Goal: Find specific fact: Find specific fact

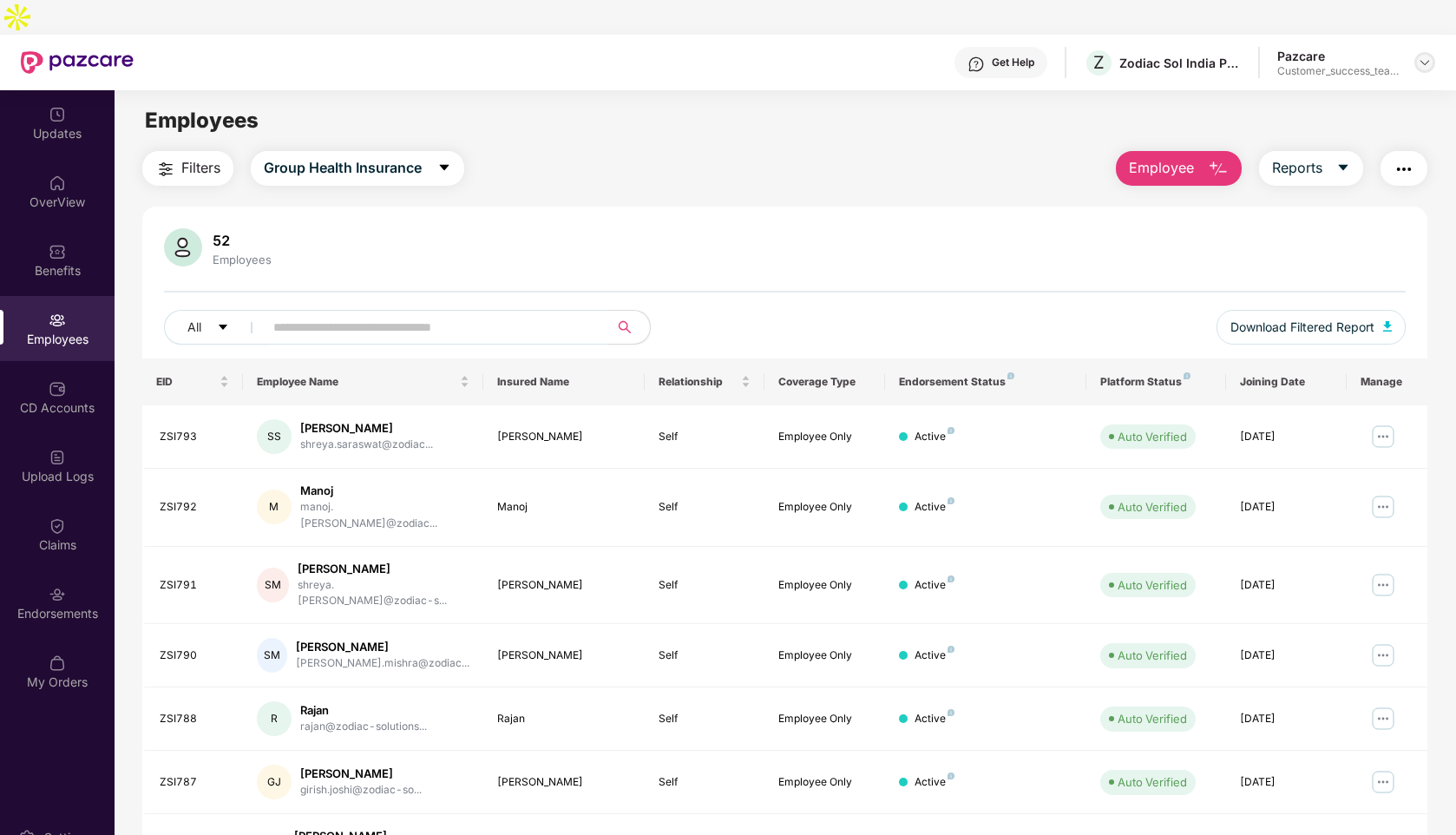
click at [1427, 56] on img at bounding box center [1424, 62] width 14 height 14
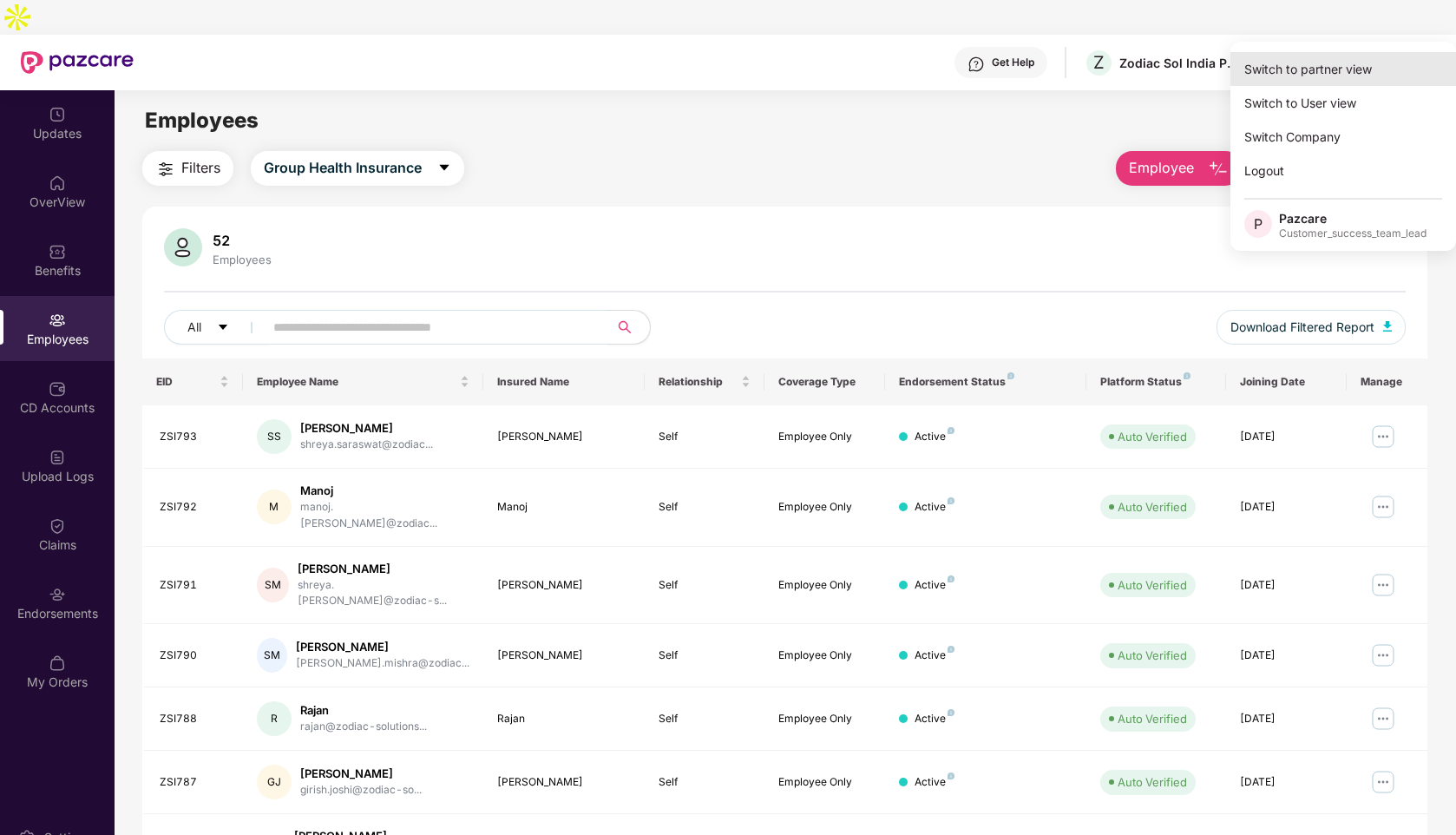
click at [1316, 62] on div "Switch to partner view" at bounding box center [1343, 69] width 225 height 34
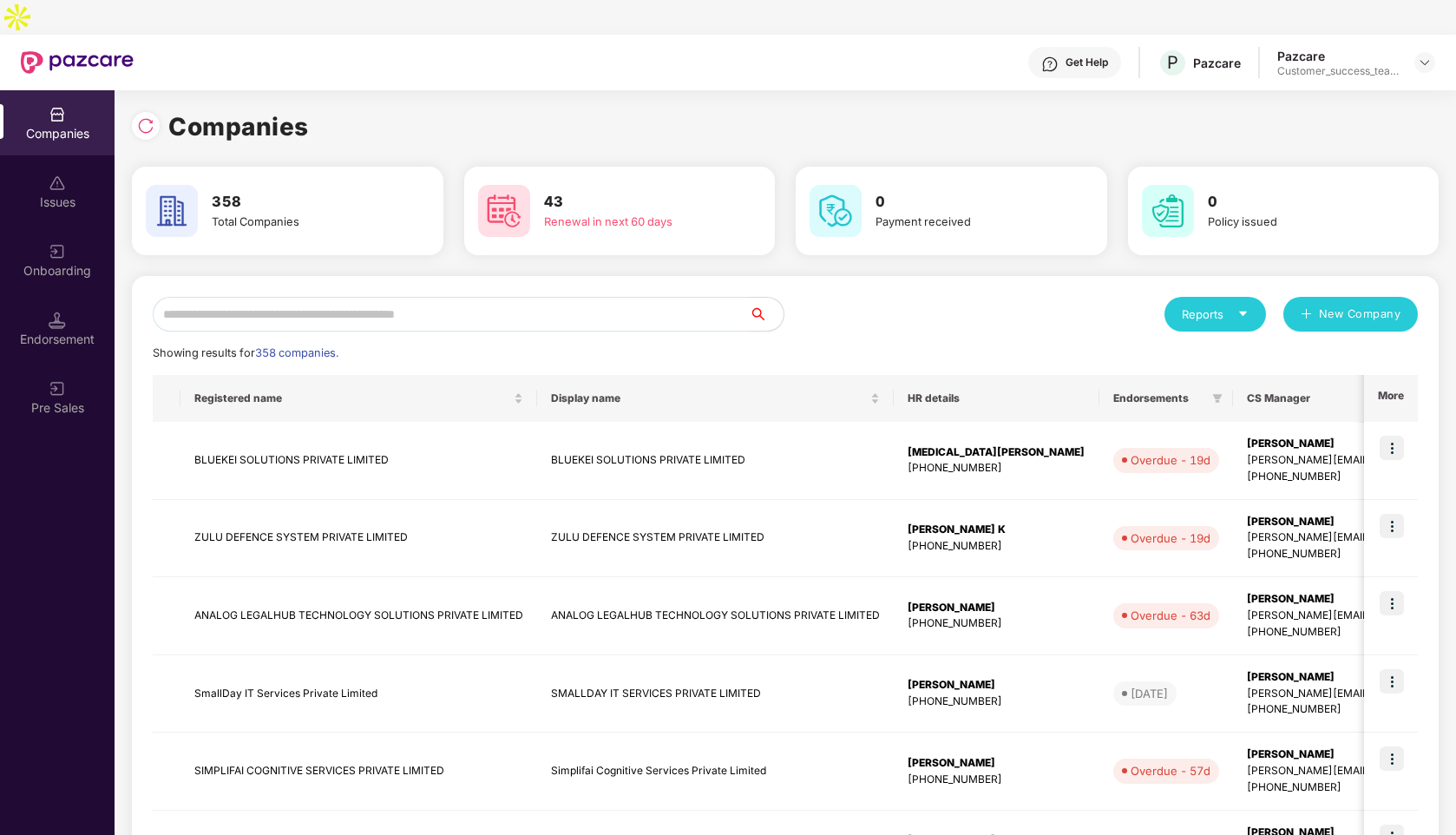
click at [365, 297] on input "text" at bounding box center [450, 314] width 597 height 35
type input "*"
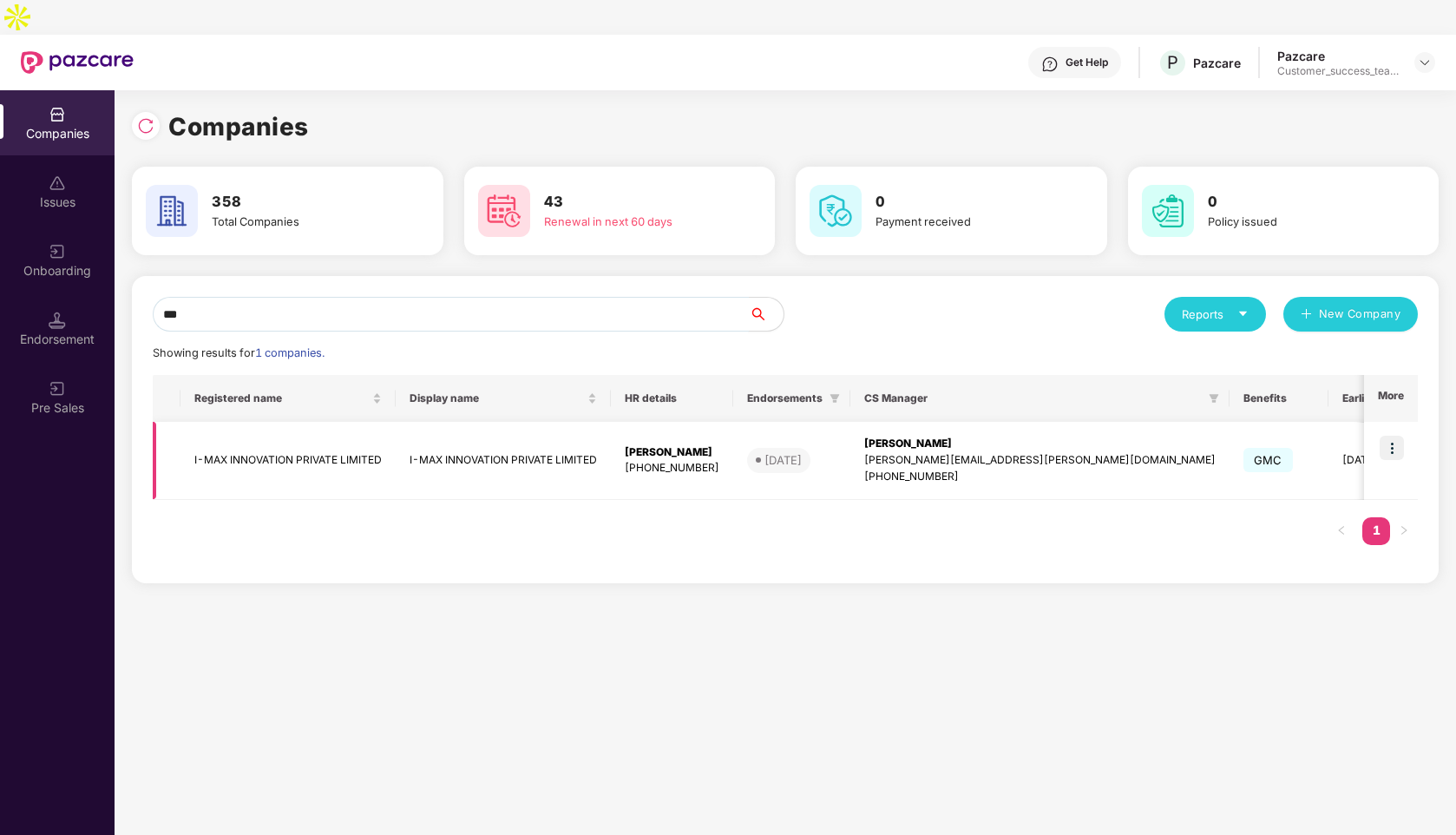
type input "***"
click at [1395, 435] on img at bounding box center [1392, 448] width 25 height 25
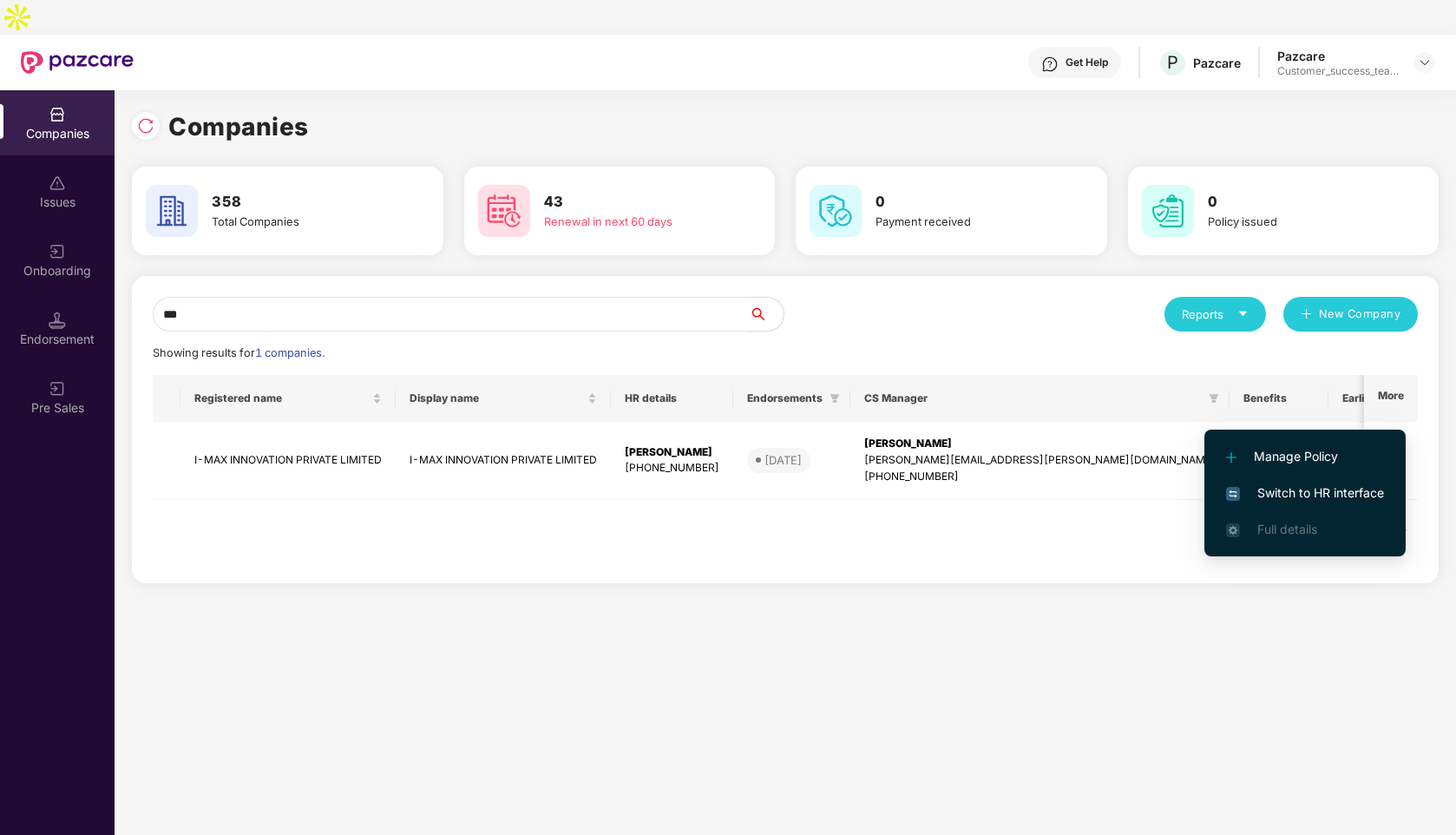
click at [1285, 486] on span "Switch to HR interface" at bounding box center [1305, 493] width 158 height 19
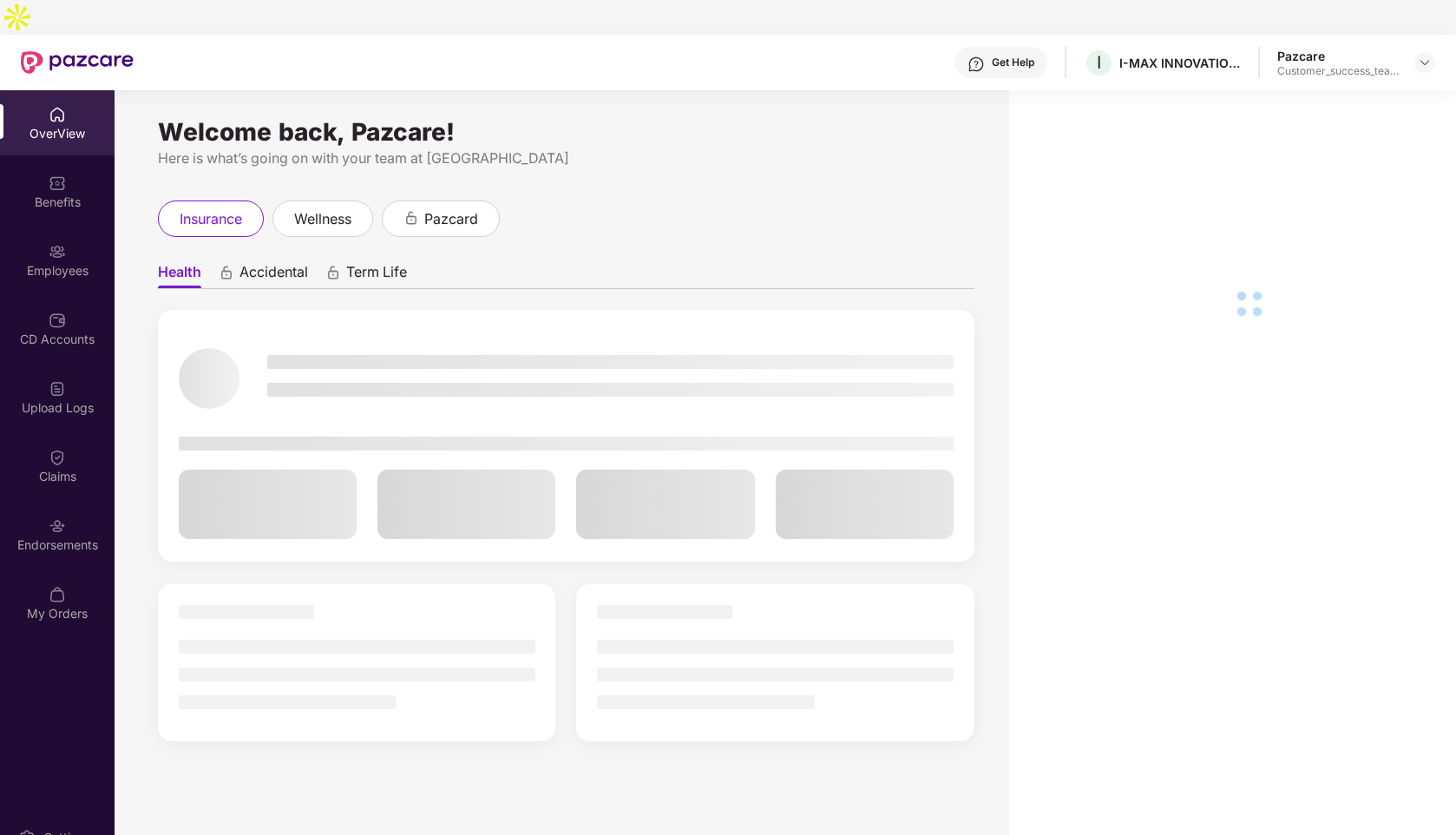
click at [80, 262] on div "Employees" at bounding box center [57, 270] width 115 height 17
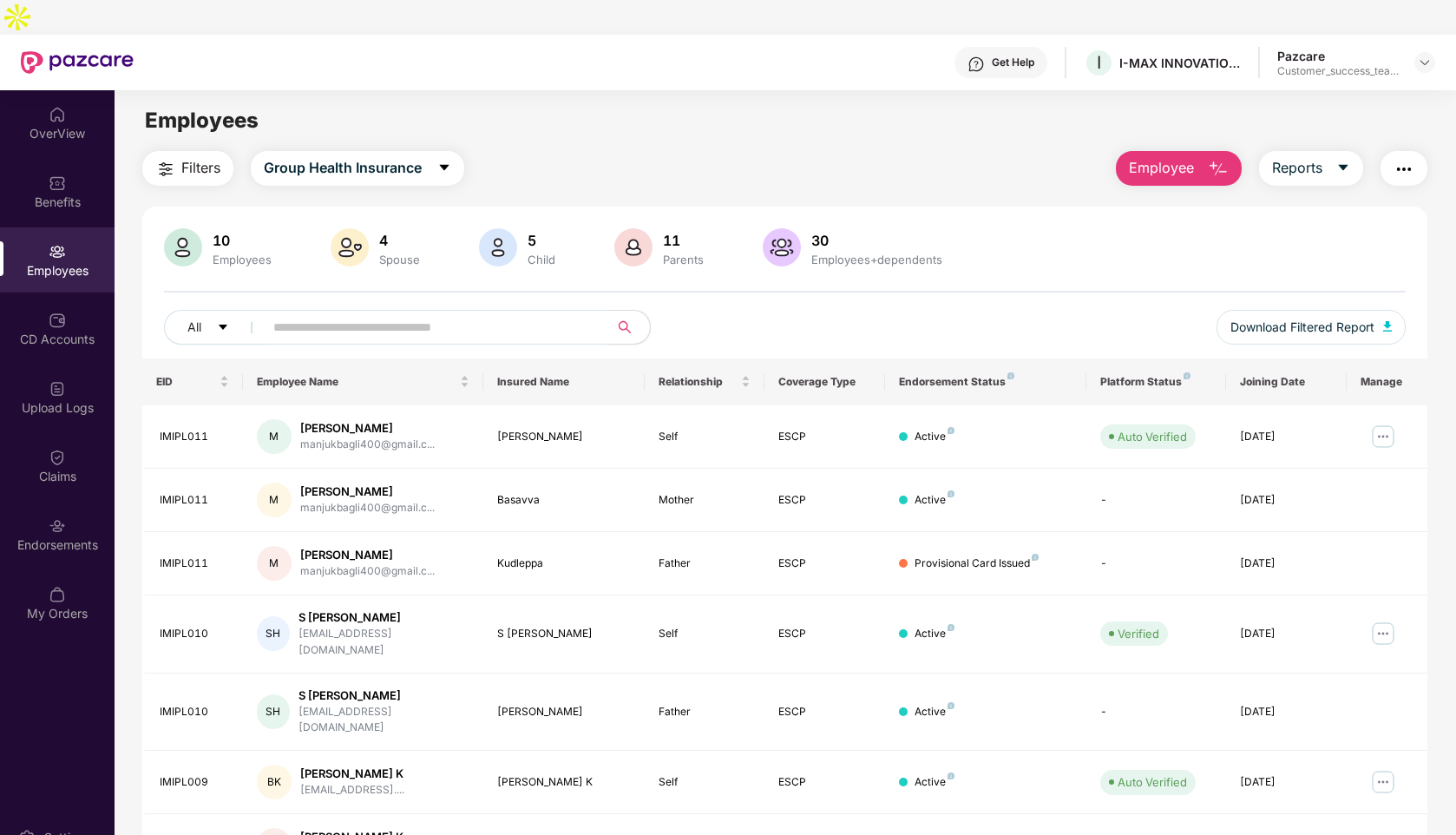
click at [297, 314] on input "text" at bounding box center [429, 327] width 312 height 26
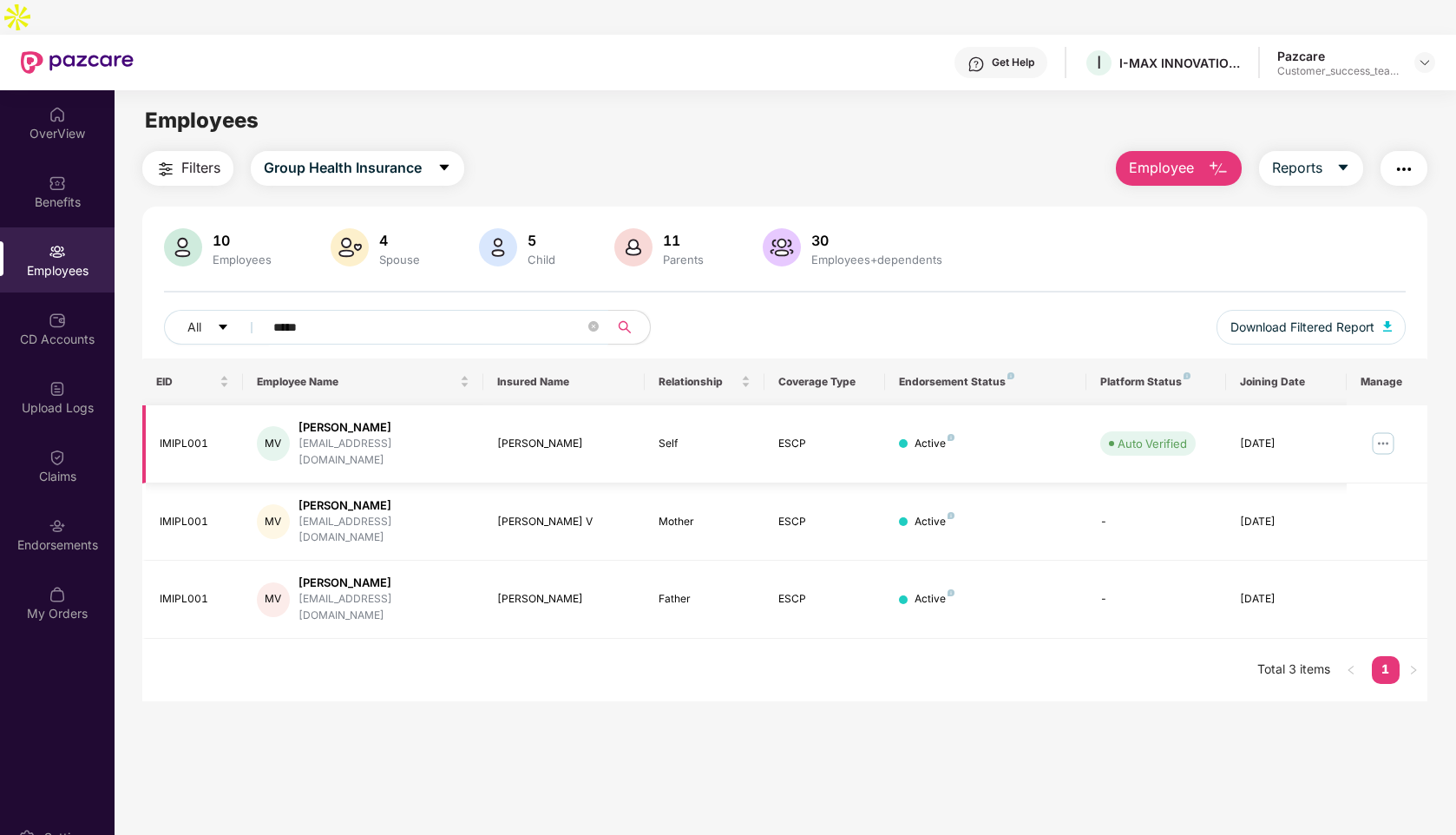
type input "*****"
click at [1386, 430] on img at bounding box center [1382, 443] width 27 height 27
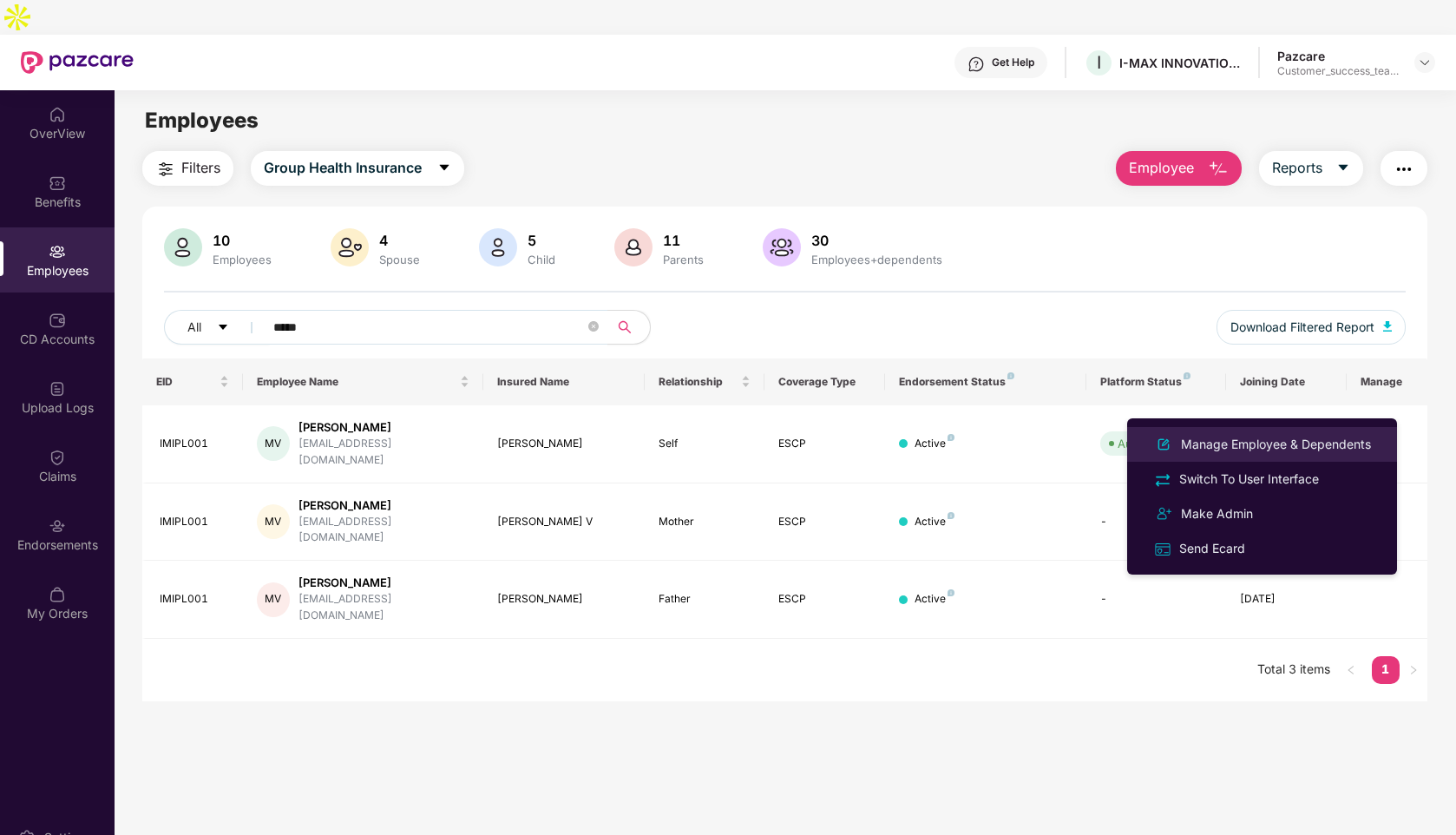
click at [1247, 439] on div "Manage Employee & Dependents" at bounding box center [1275, 444] width 197 height 19
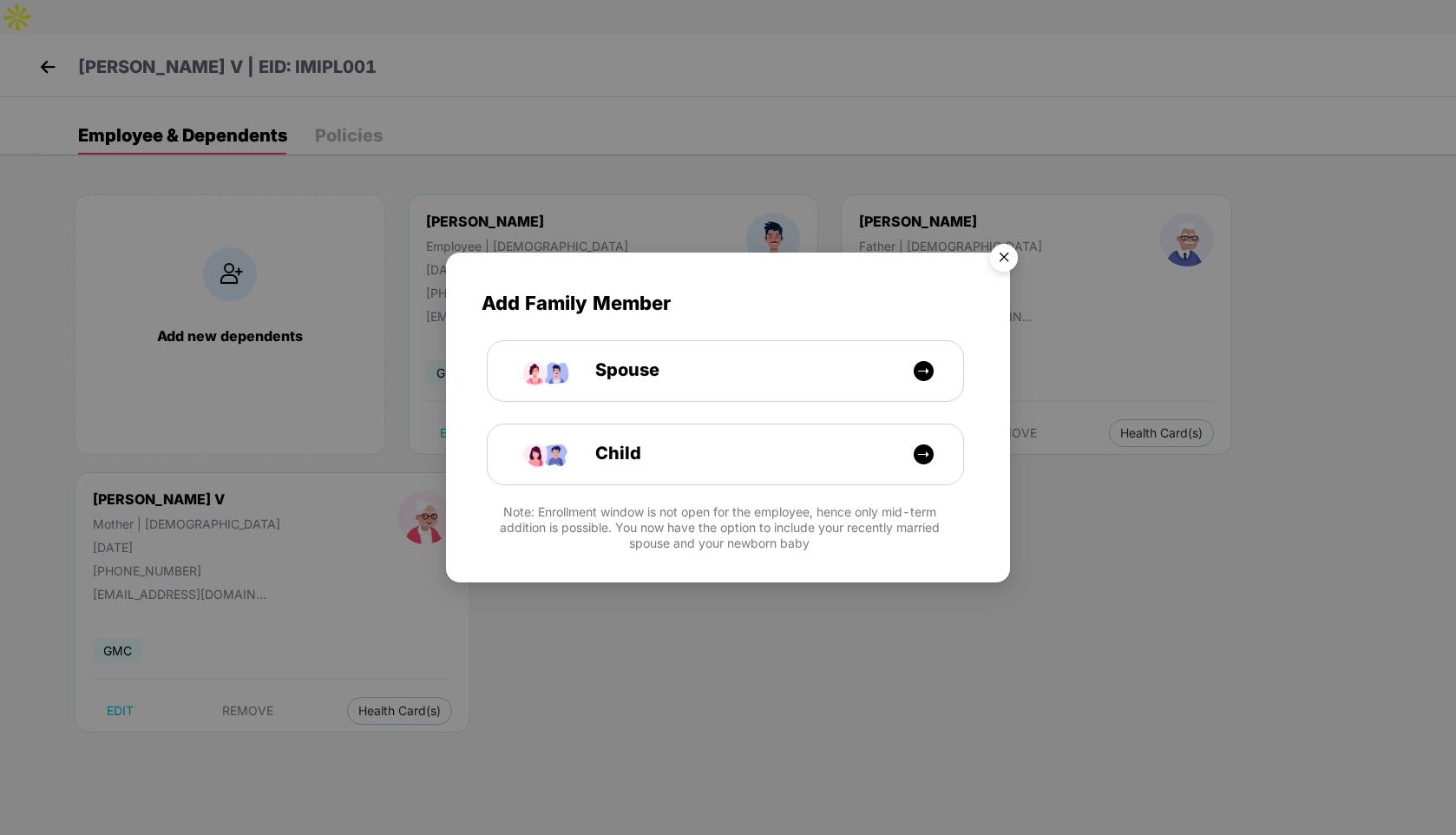
click at [1004, 259] on img "Close" at bounding box center [1004, 260] width 49 height 49
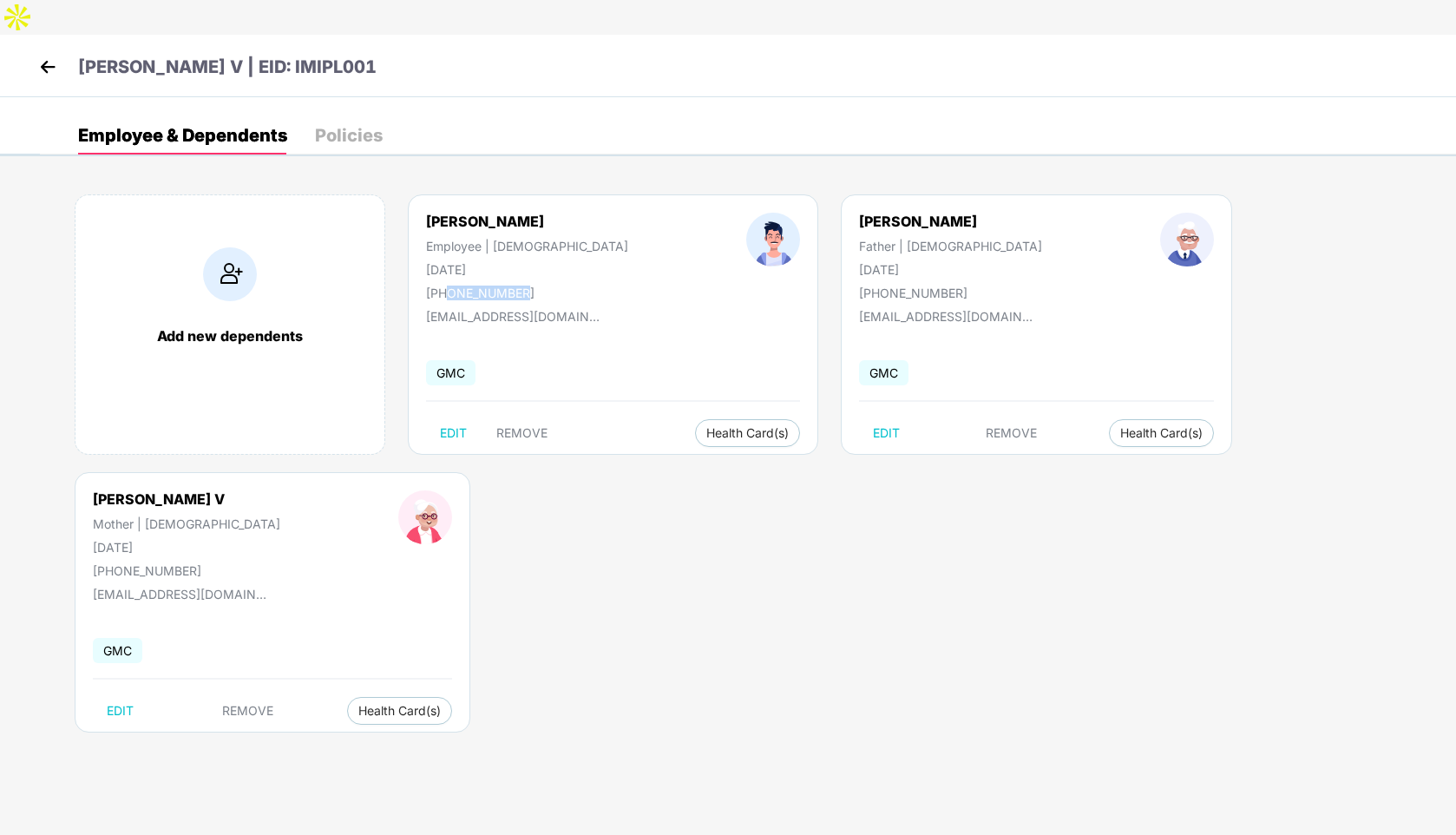
drag, startPoint x: 526, startPoint y: 258, endPoint x: 450, endPoint y: 259, distance: 76.0
click at [450, 286] on div "[PHONE_NUMBER]" at bounding box center [527, 293] width 203 height 15
copy div "8762227262"
click at [46, 54] on img at bounding box center [48, 67] width 26 height 26
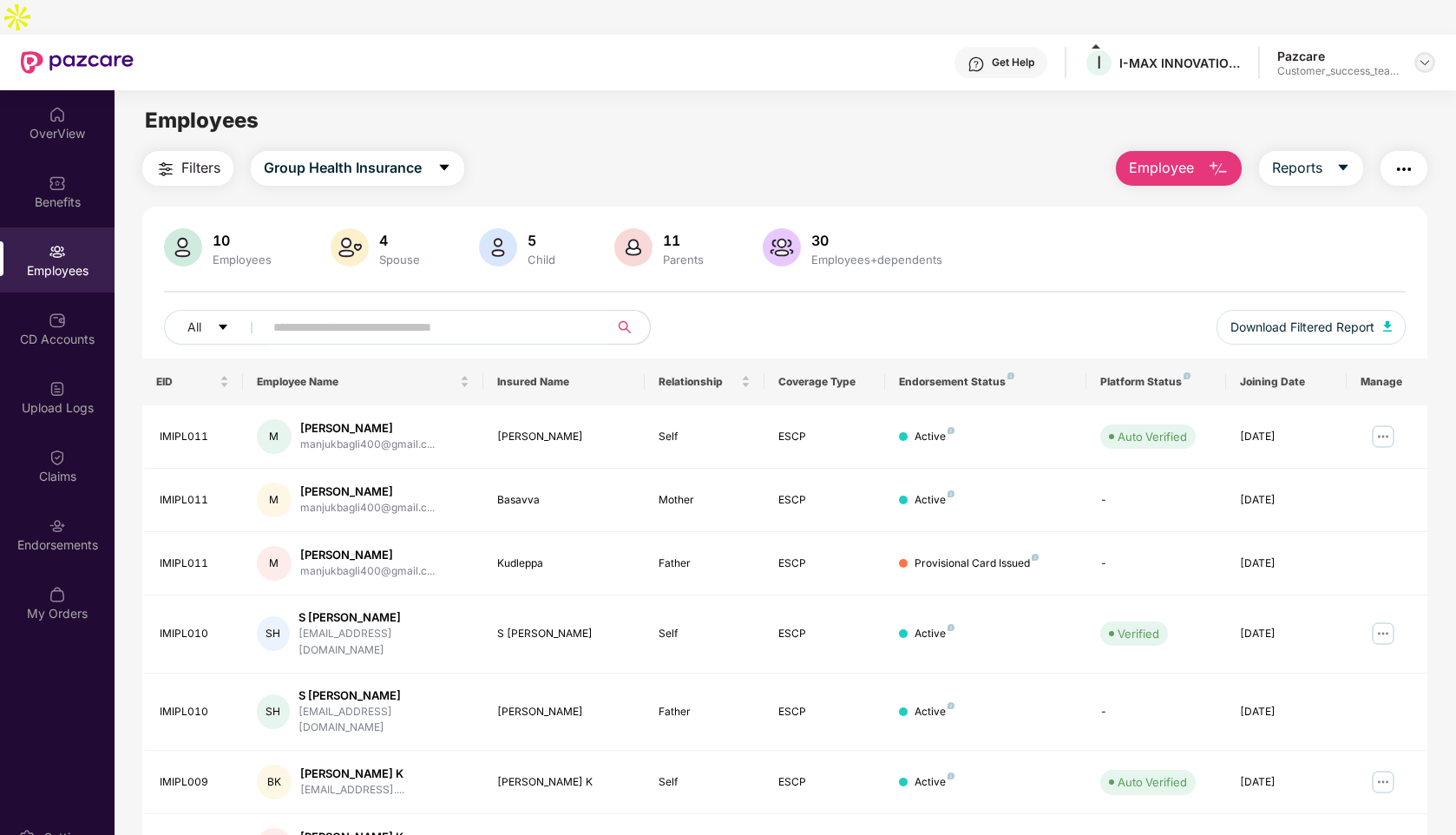
click at [1415, 52] on div at bounding box center [1425, 62] width 21 height 21
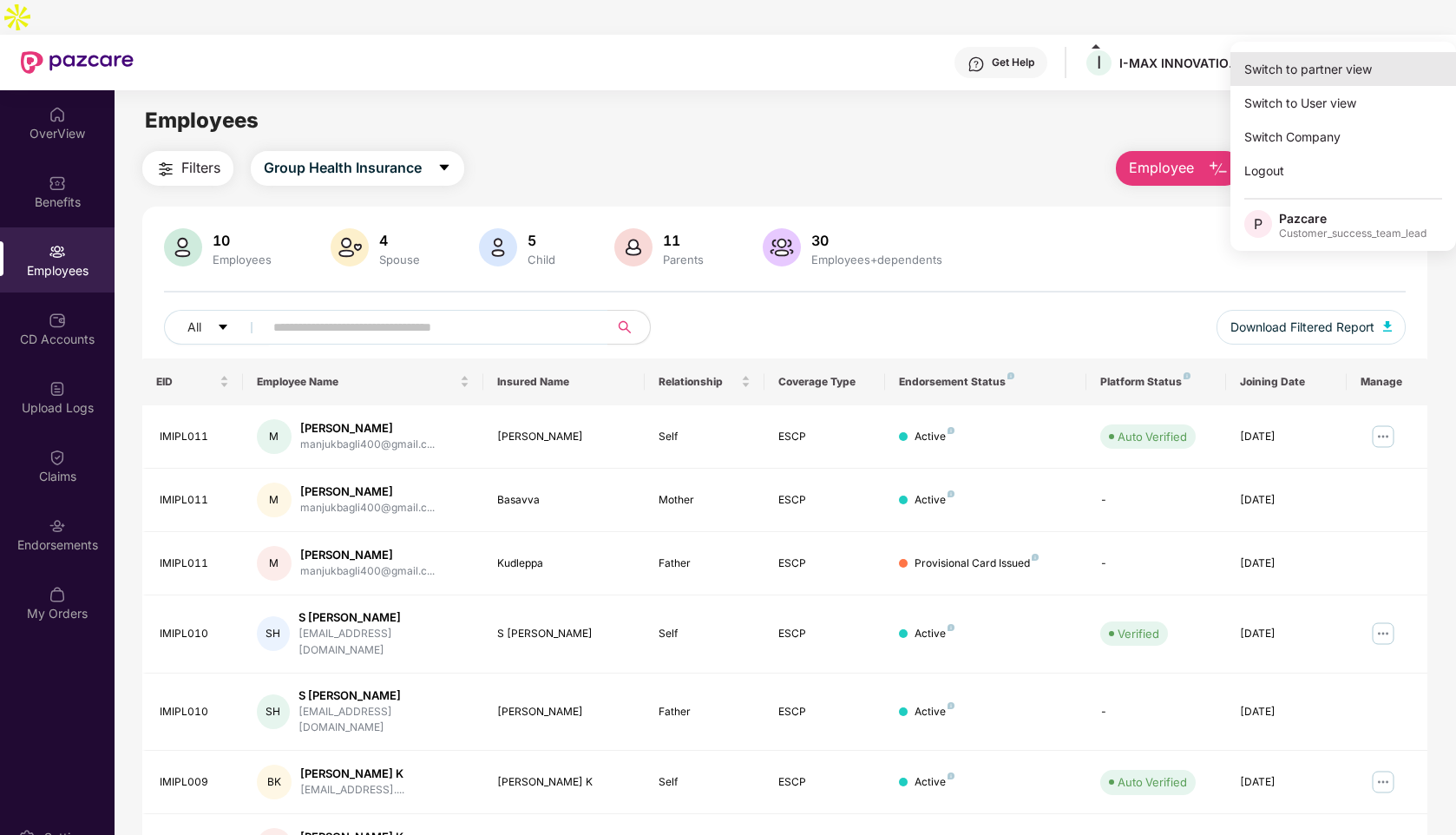
click at [1318, 80] on div "Switch to partner view" at bounding box center [1343, 69] width 225 height 34
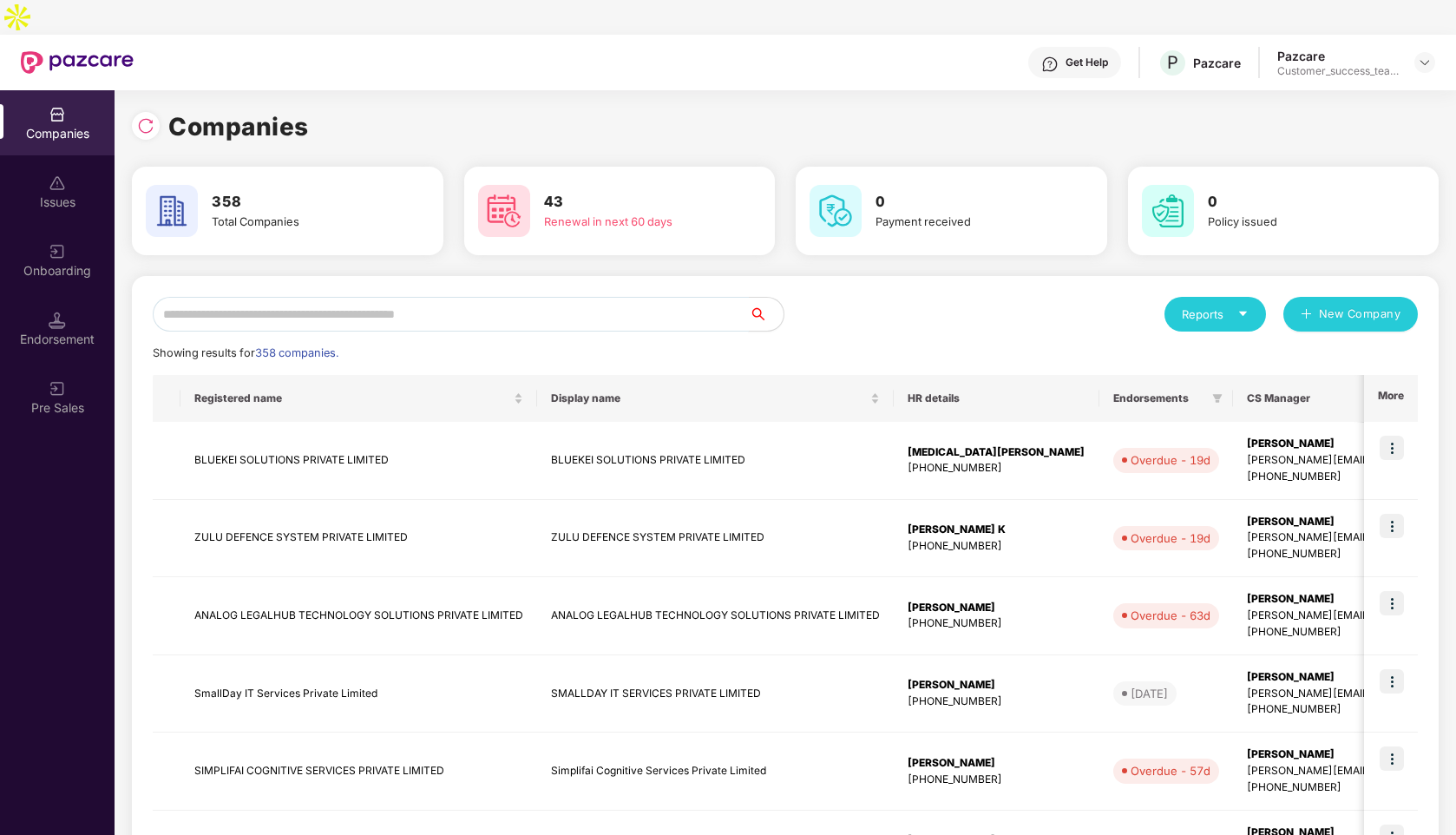
click at [367, 297] on input "text" at bounding box center [450, 314] width 597 height 35
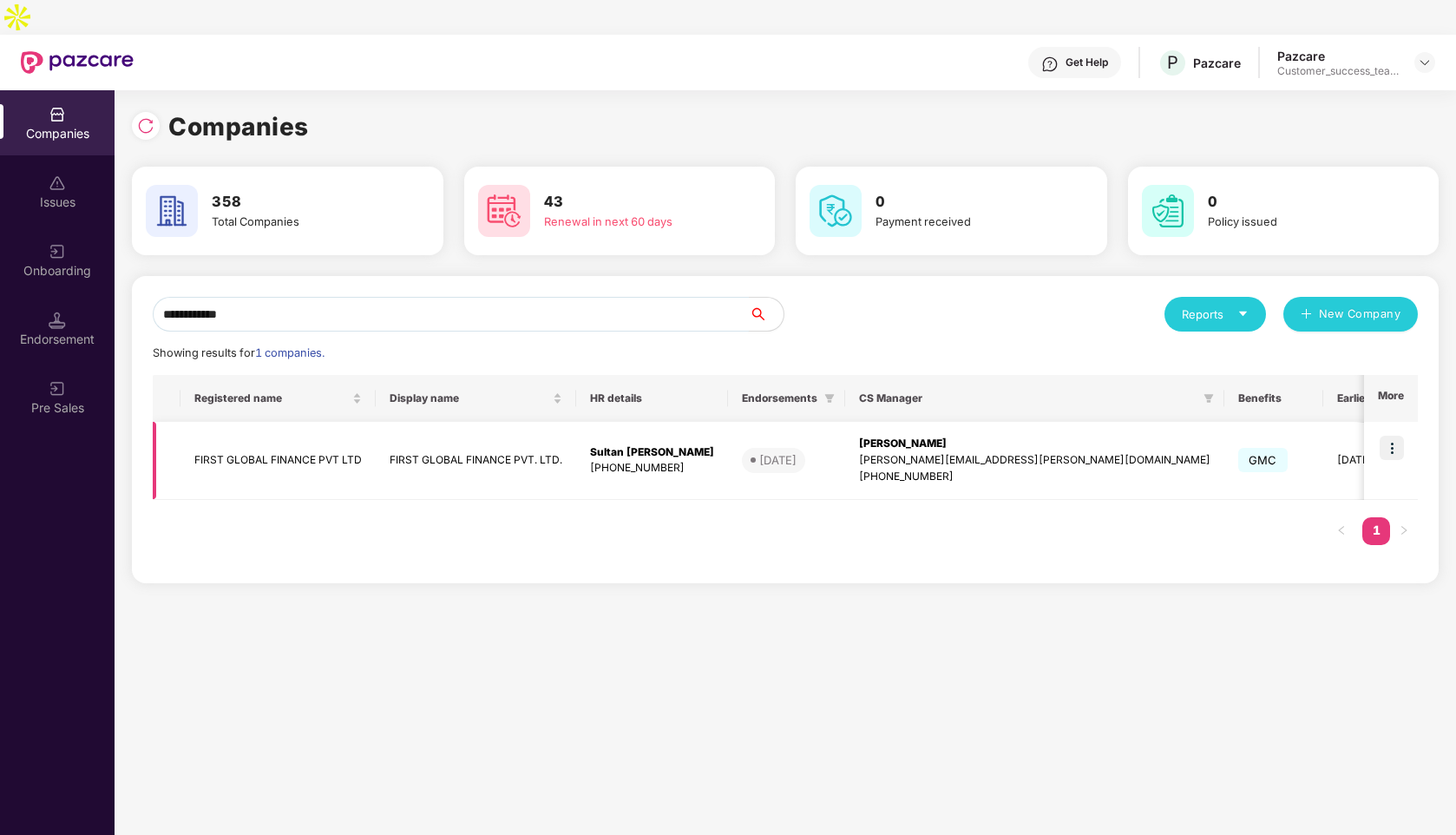
type input "**********"
click at [1396, 435] on img at bounding box center [1392, 448] width 25 height 25
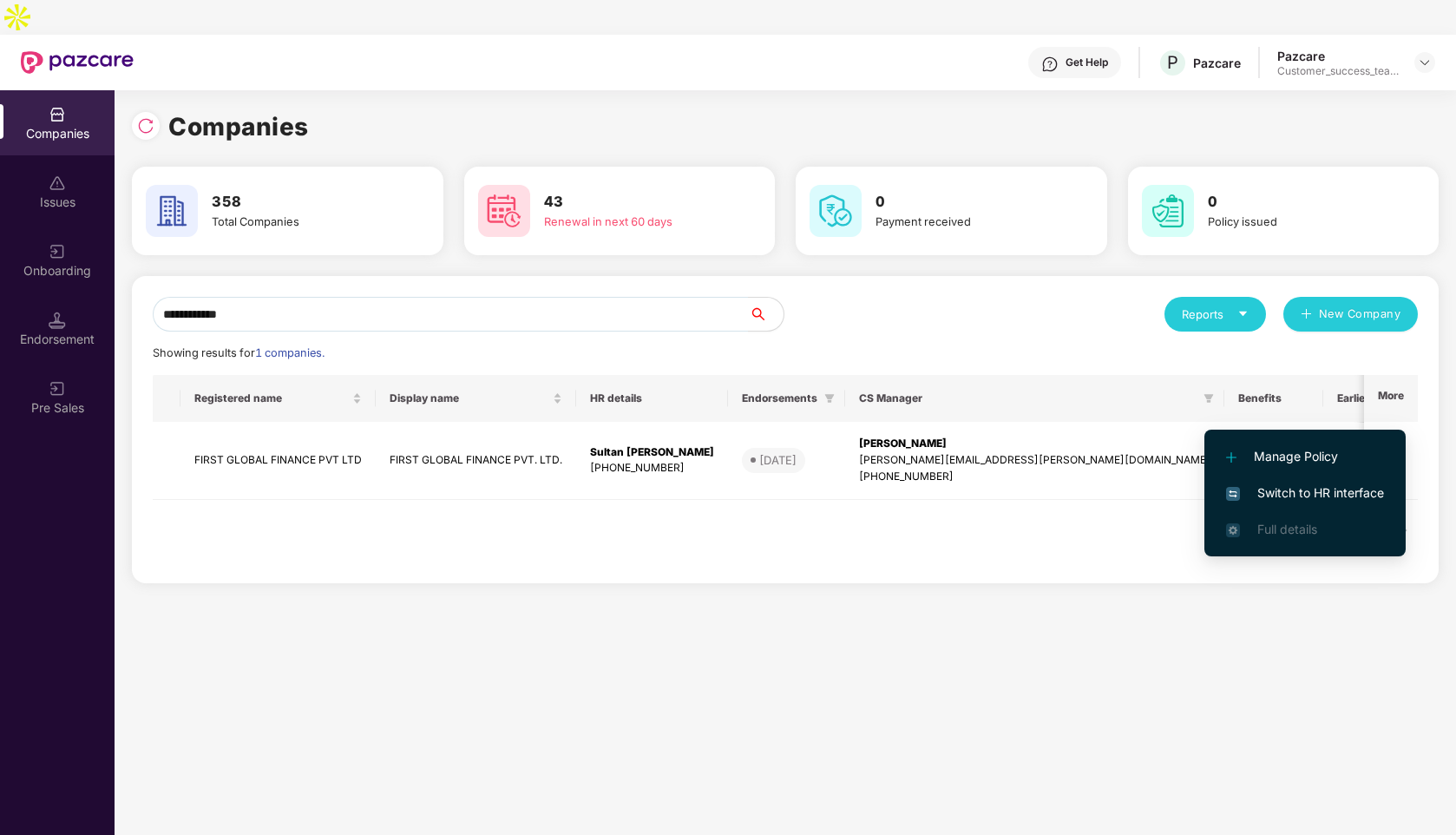
click at [1288, 487] on span "Switch to HR interface" at bounding box center [1305, 493] width 158 height 19
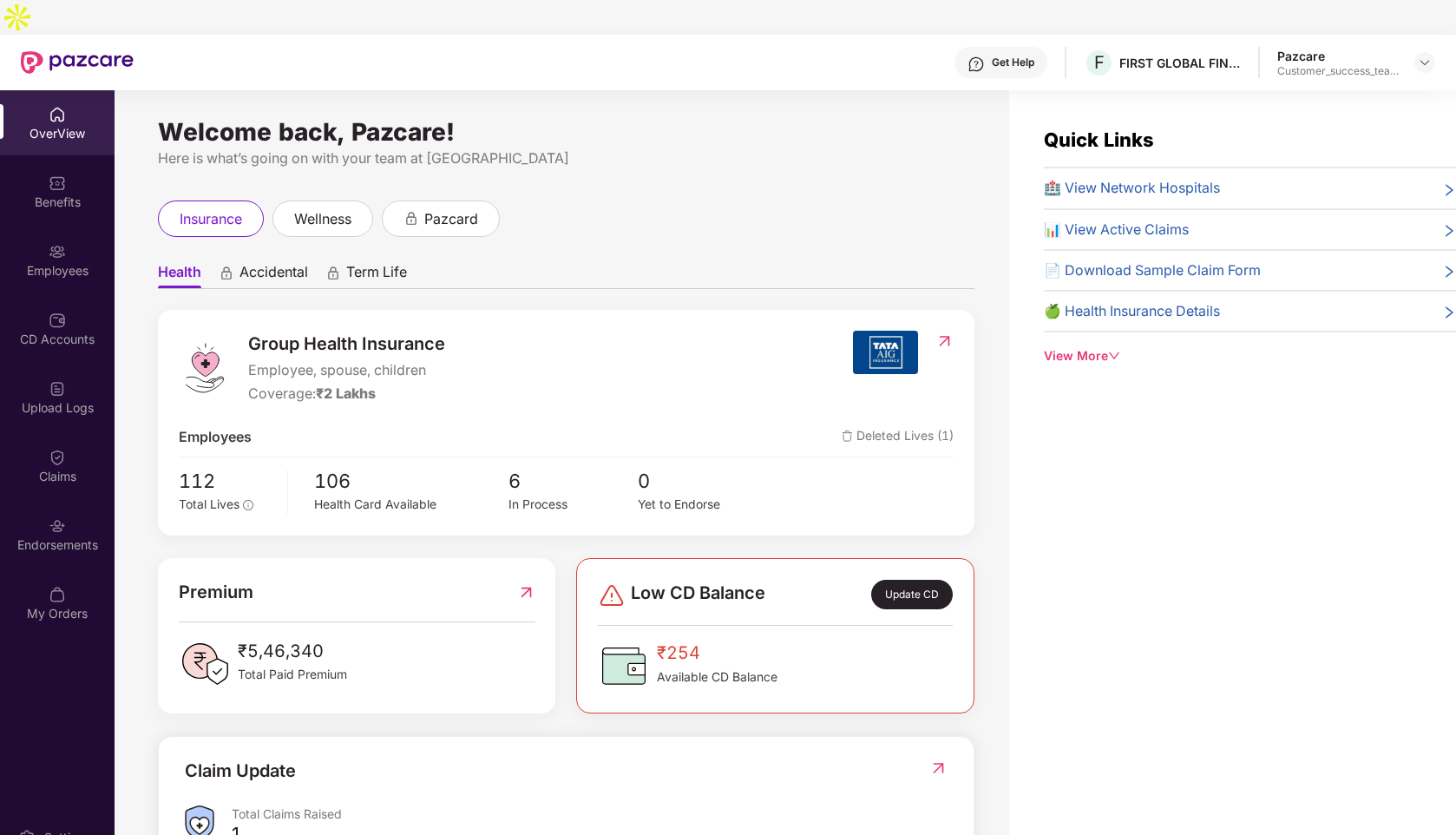
click at [59, 262] on div "Employees" at bounding box center [57, 270] width 115 height 17
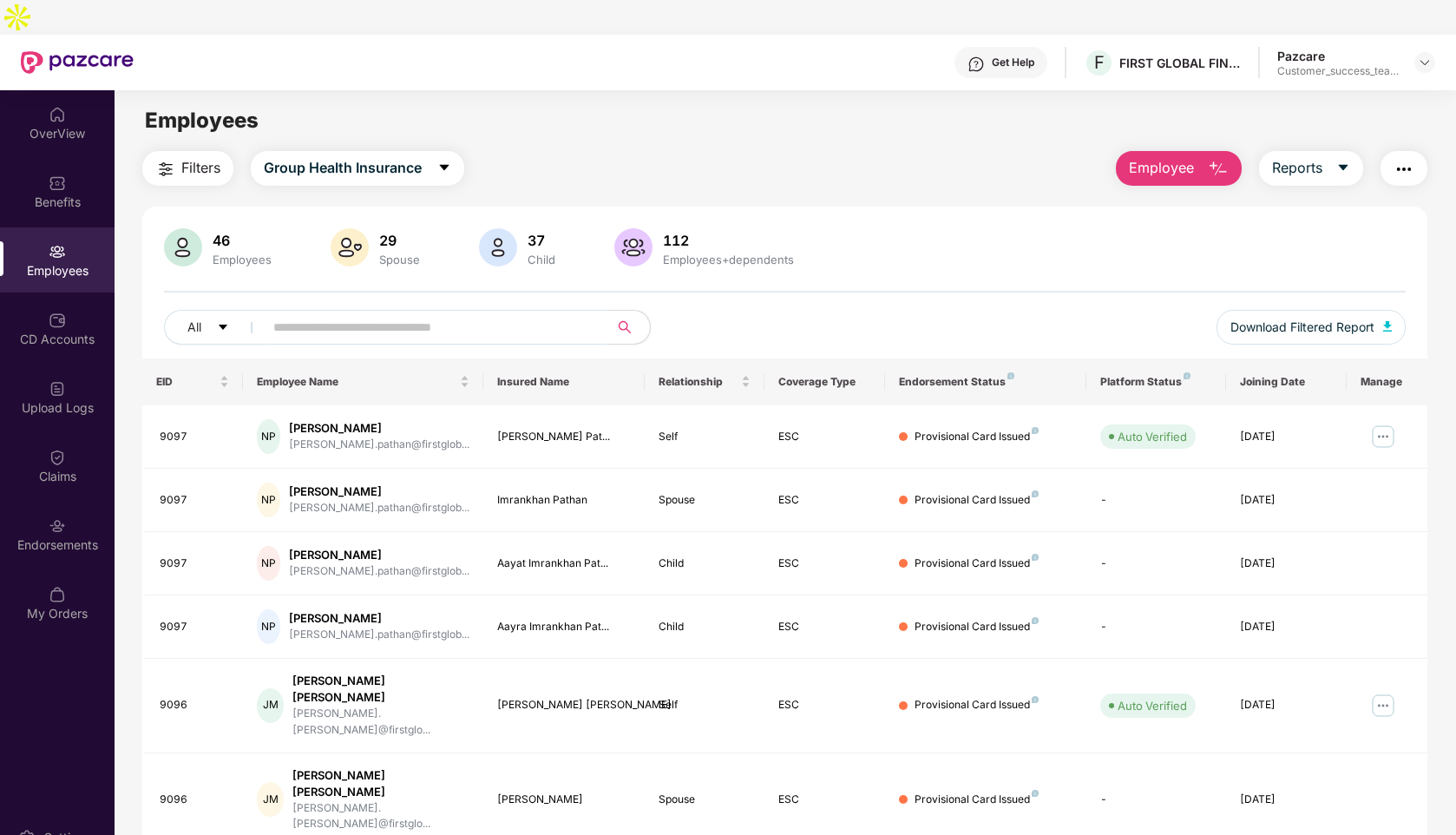
click at [343, 314] on input "text" at bounding box center [429, 327] width 312 height 26
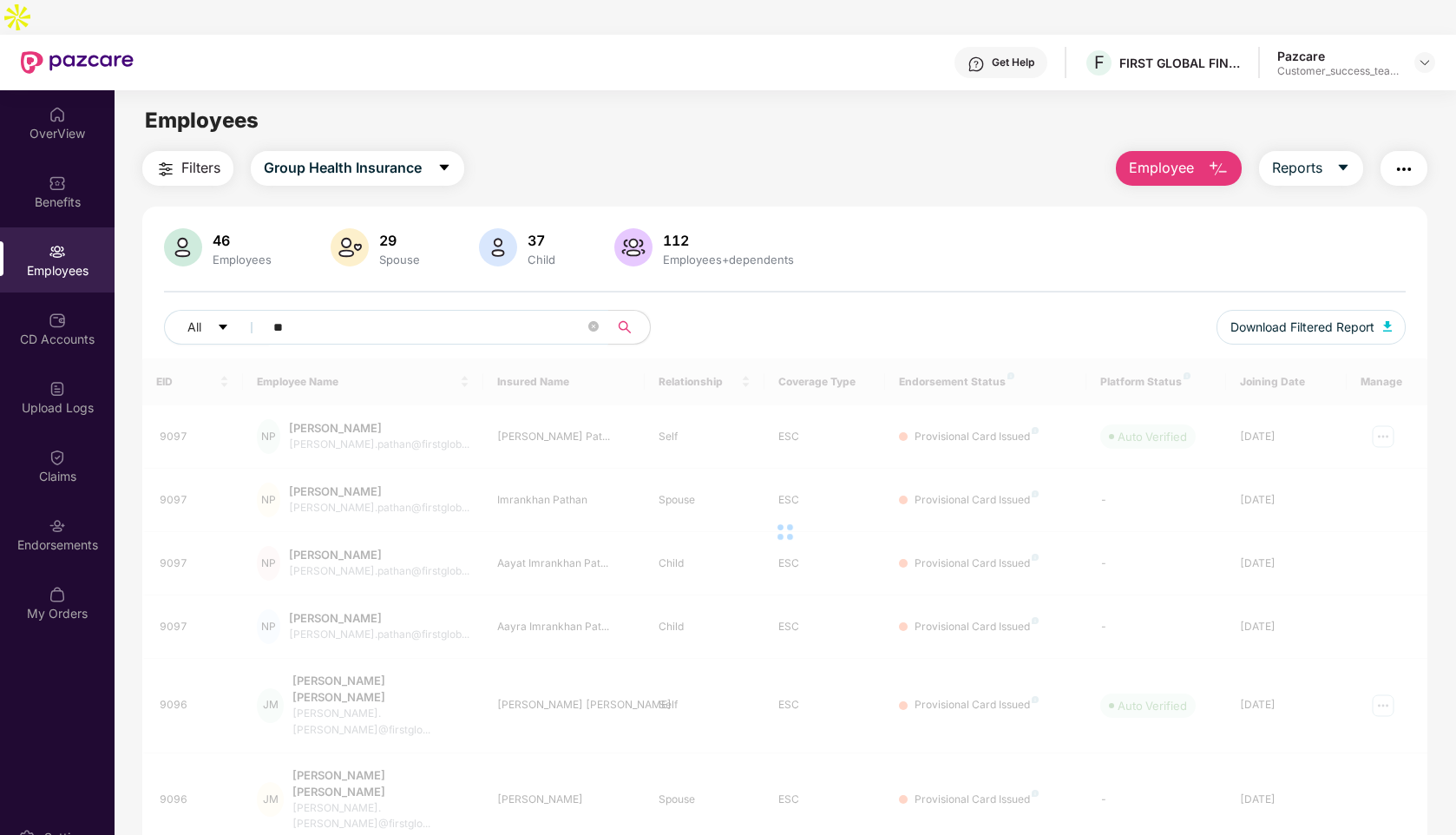
type input "*"
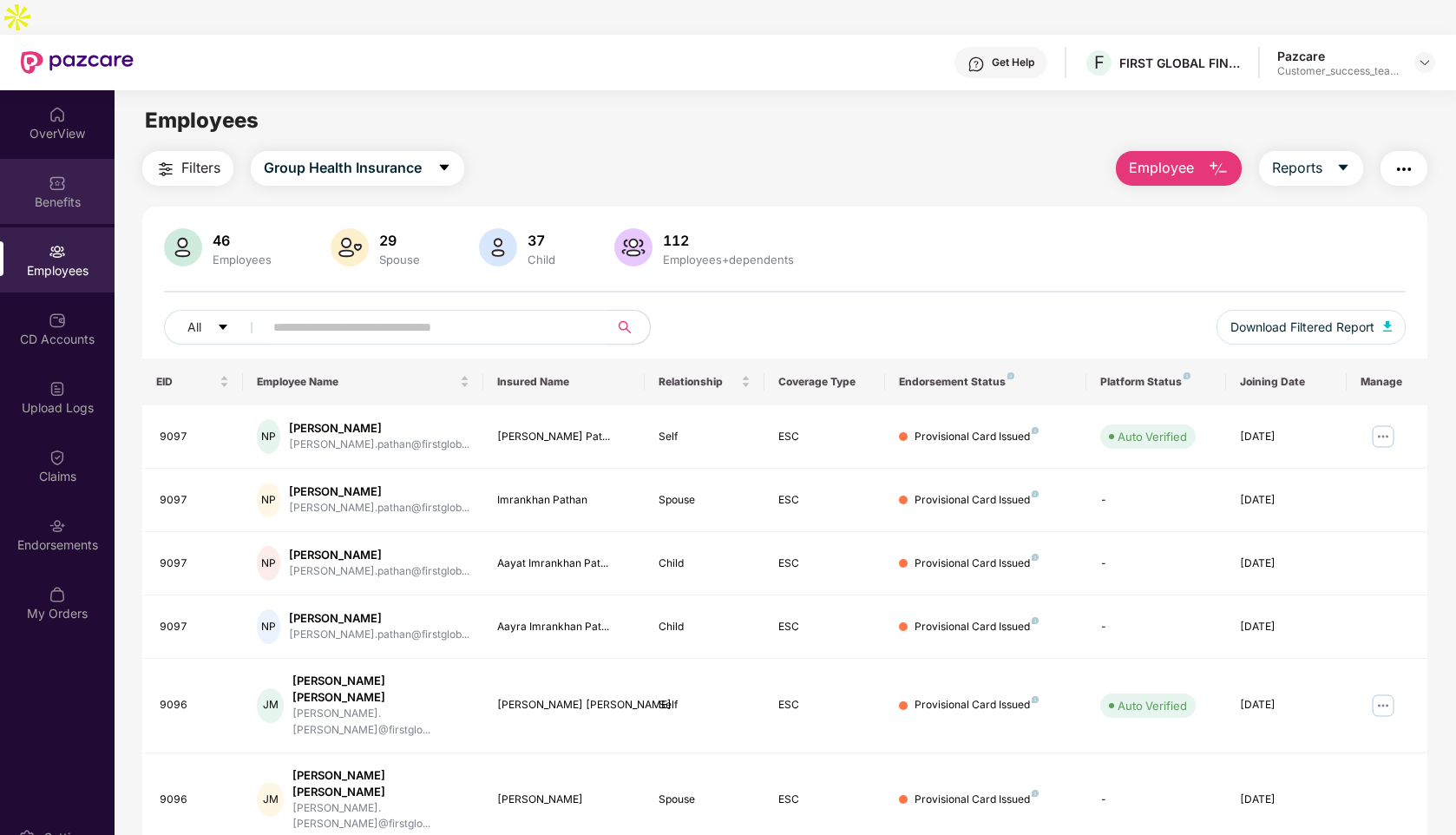
click at [54, 174] on img at bounding box center [57, 183] width 17 height 17
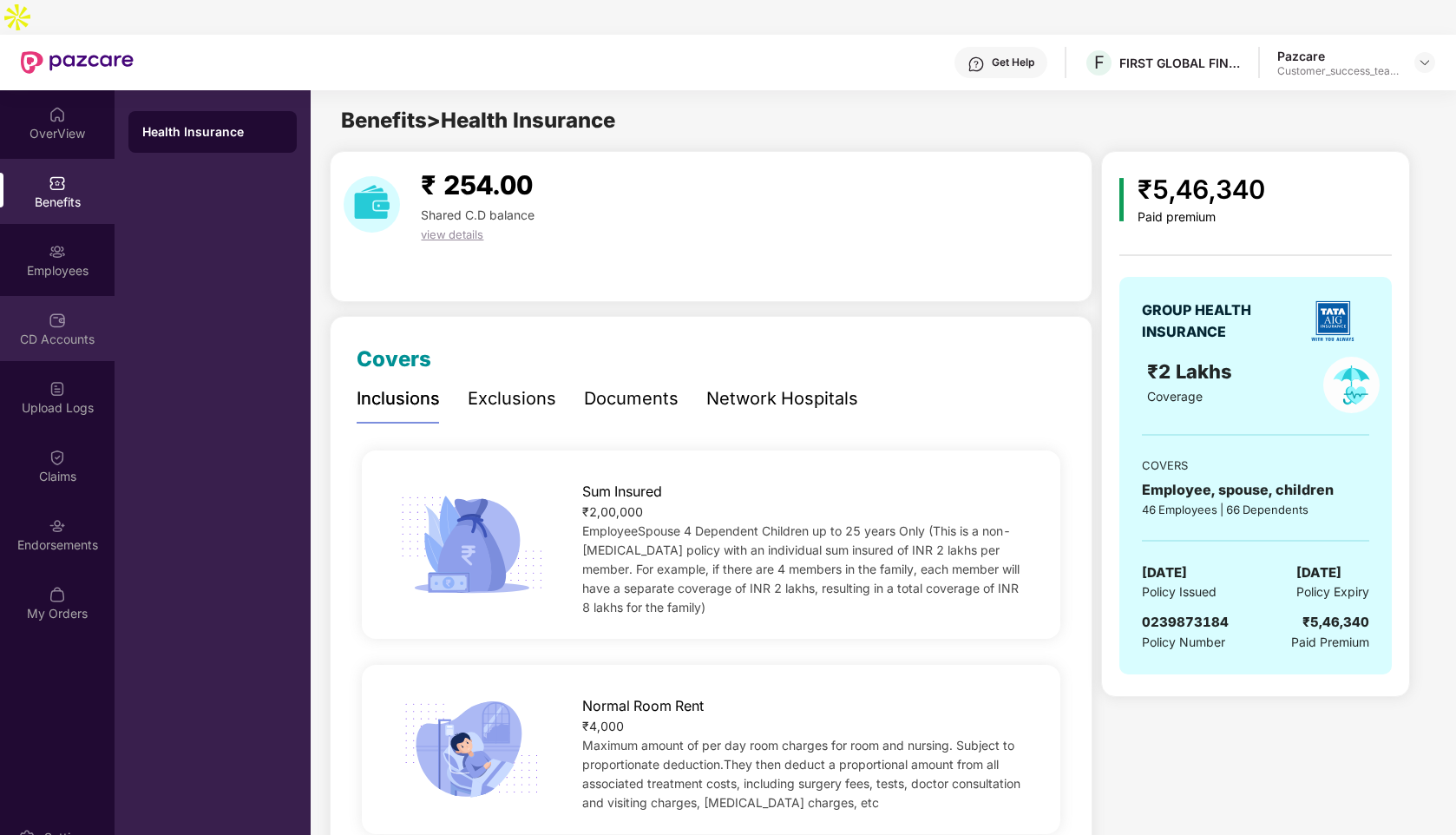
click at [69, 296] on div "CD Accounts" at bounding box center [57, 328] width 115 height 65
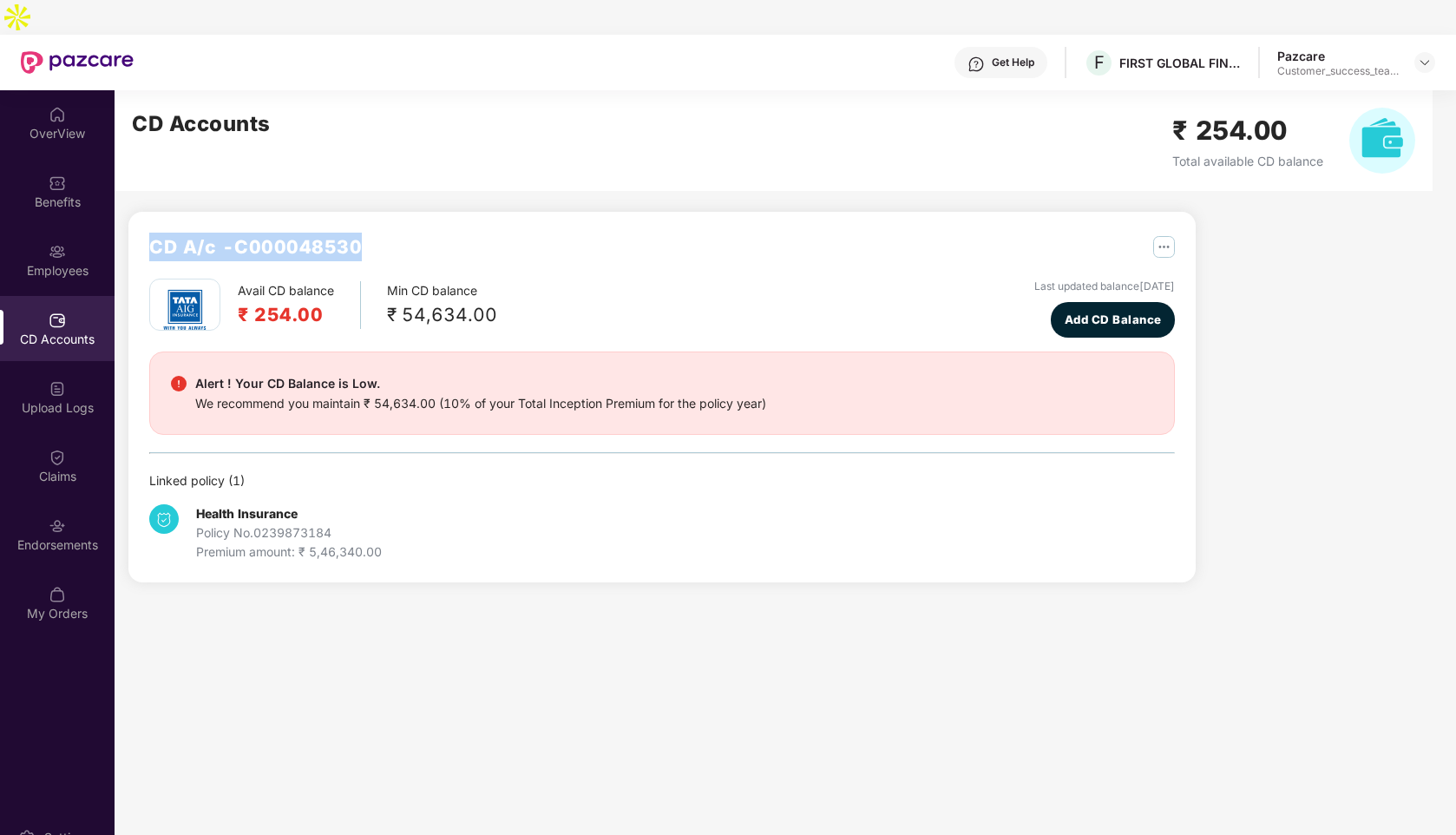
drag, startPoint x: 394, startPoint y: 210, endPoint x: 151, endPoint y: 208, distance: 243.0
click at [151, 233] on div "CD A/c - C000048530" at bounding box center [662, 255] width 1025 height 46
copy h2 "CD A/c - C000048530"
